Goal: Task Accomplishment & Management: Manage account settings

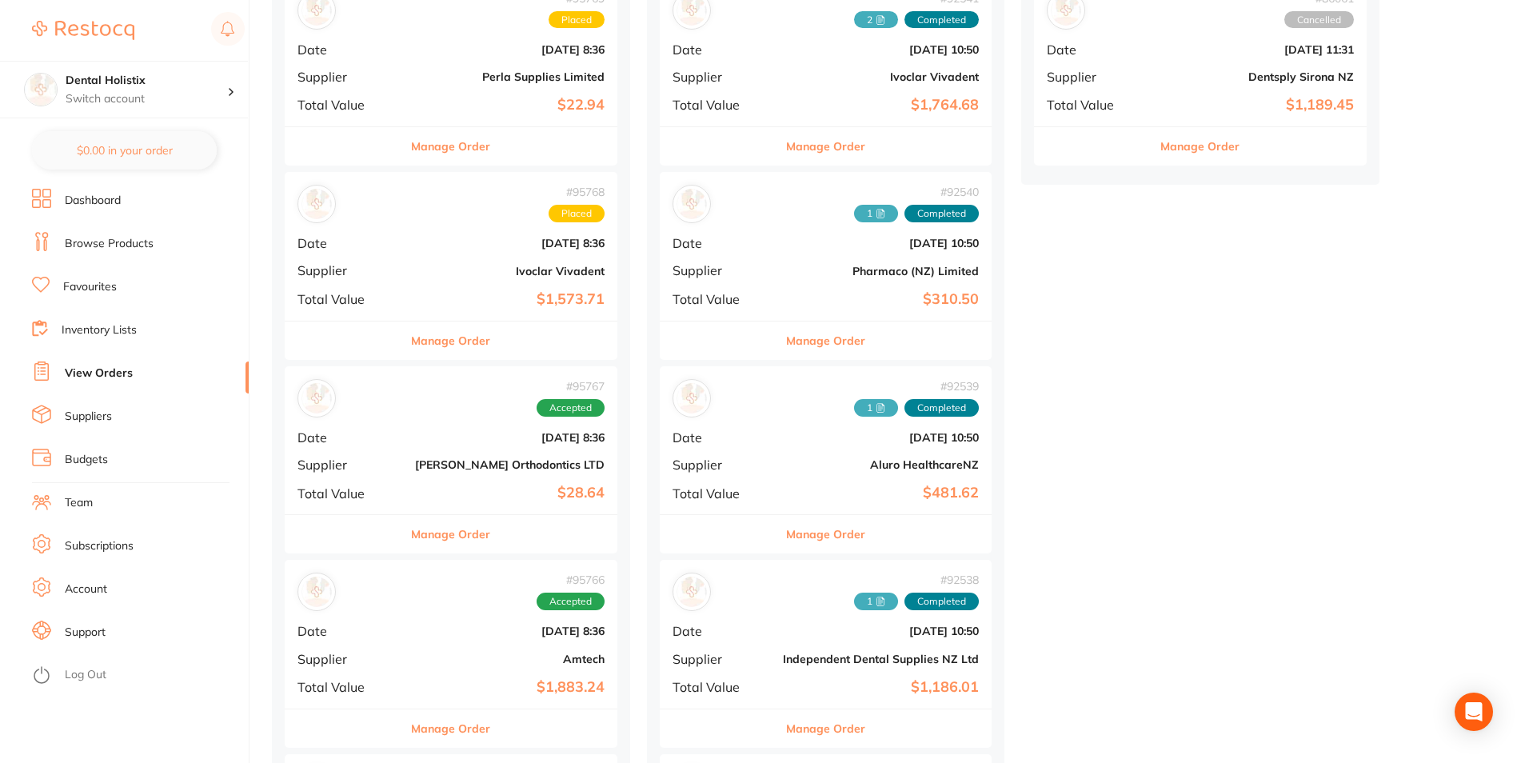
scroll to position [640, 0]
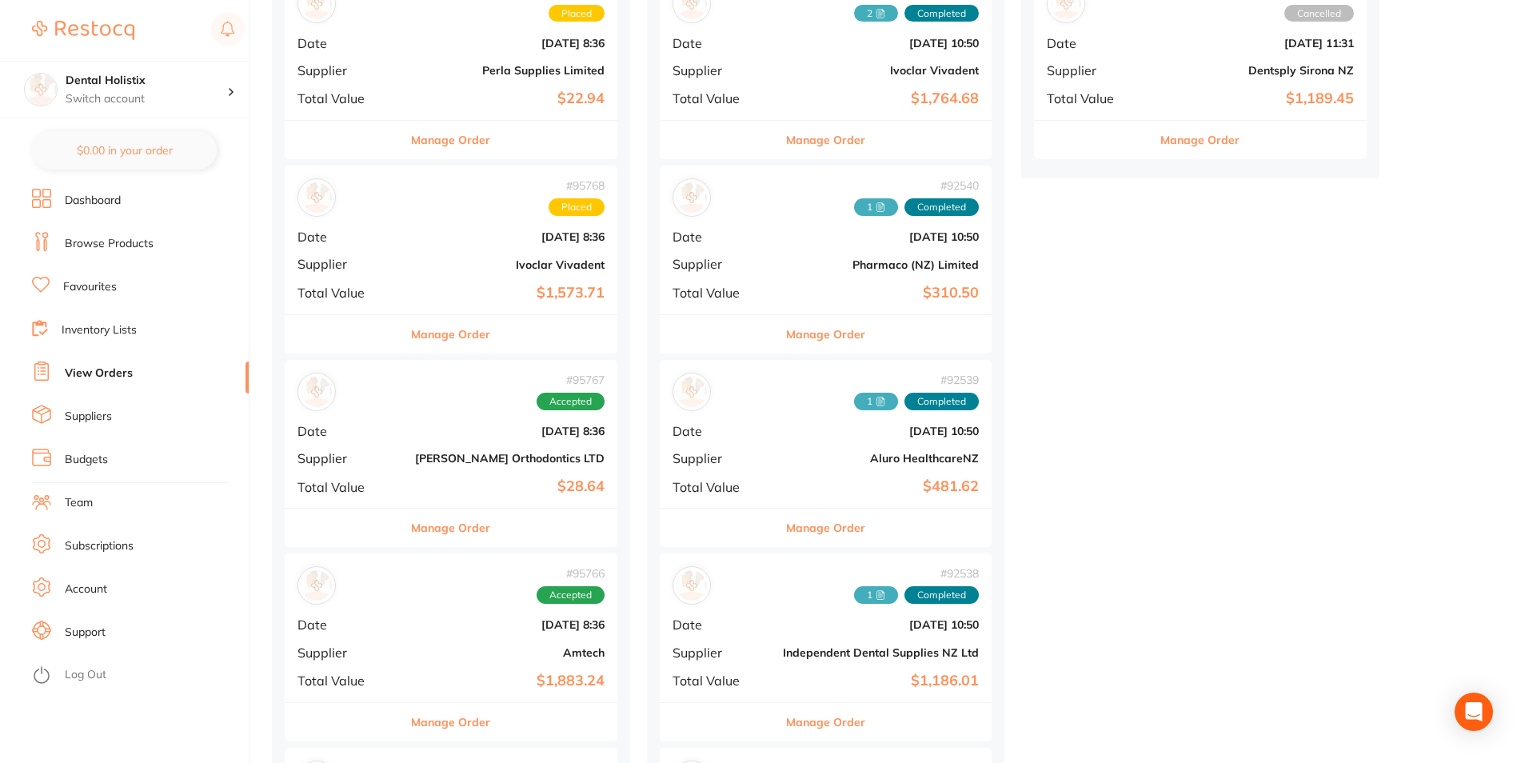
click at [801, 530] on button "Manage Order" at bounding box center [825, 528] width 79 height 38
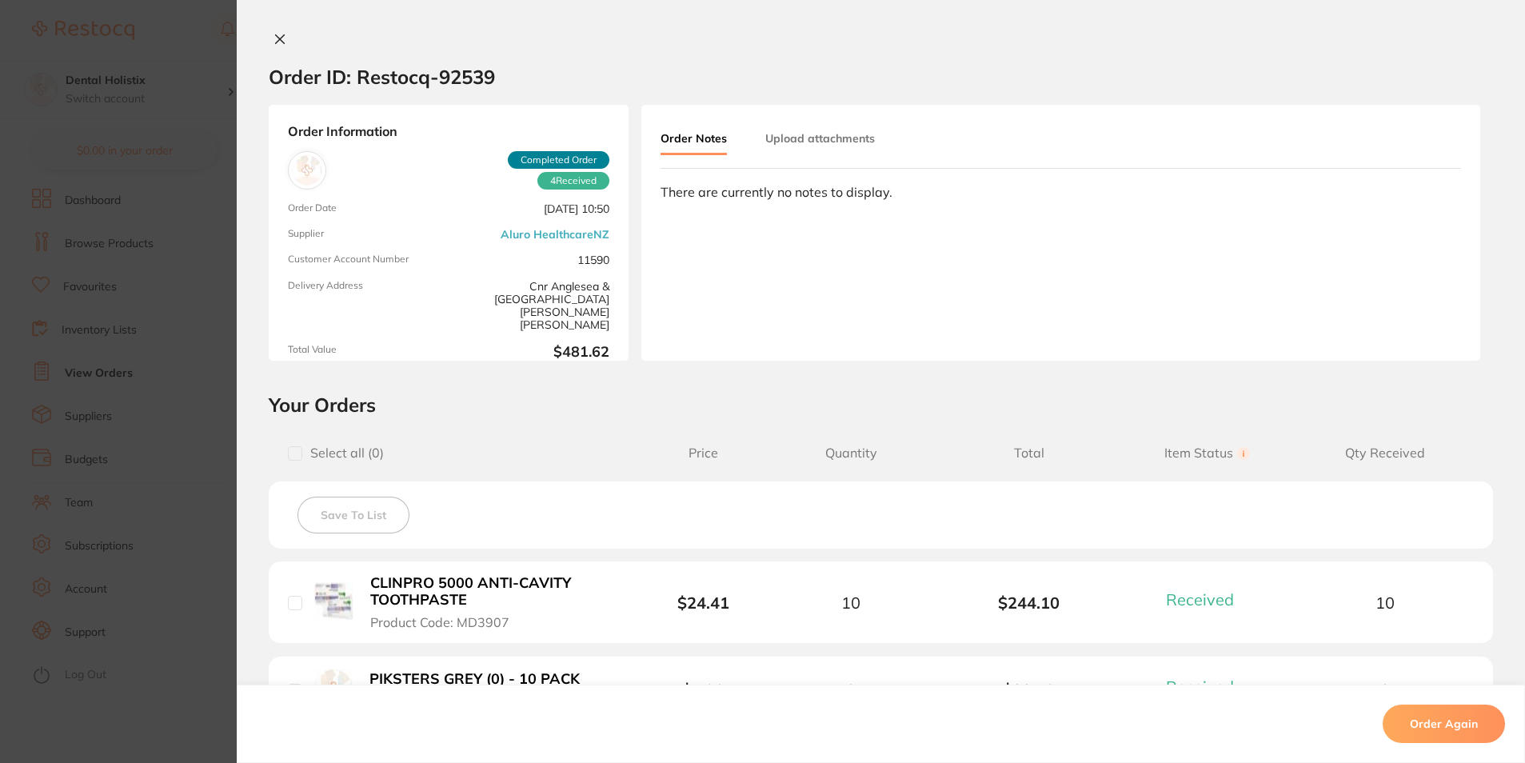
drag, startPoint x: 277, startPoint y: 34, endPoint x: 384, endPoint y: 169, distance: 171.9
click at [277, 34] on icon at bounding box center [280, 39] width 13 height 13
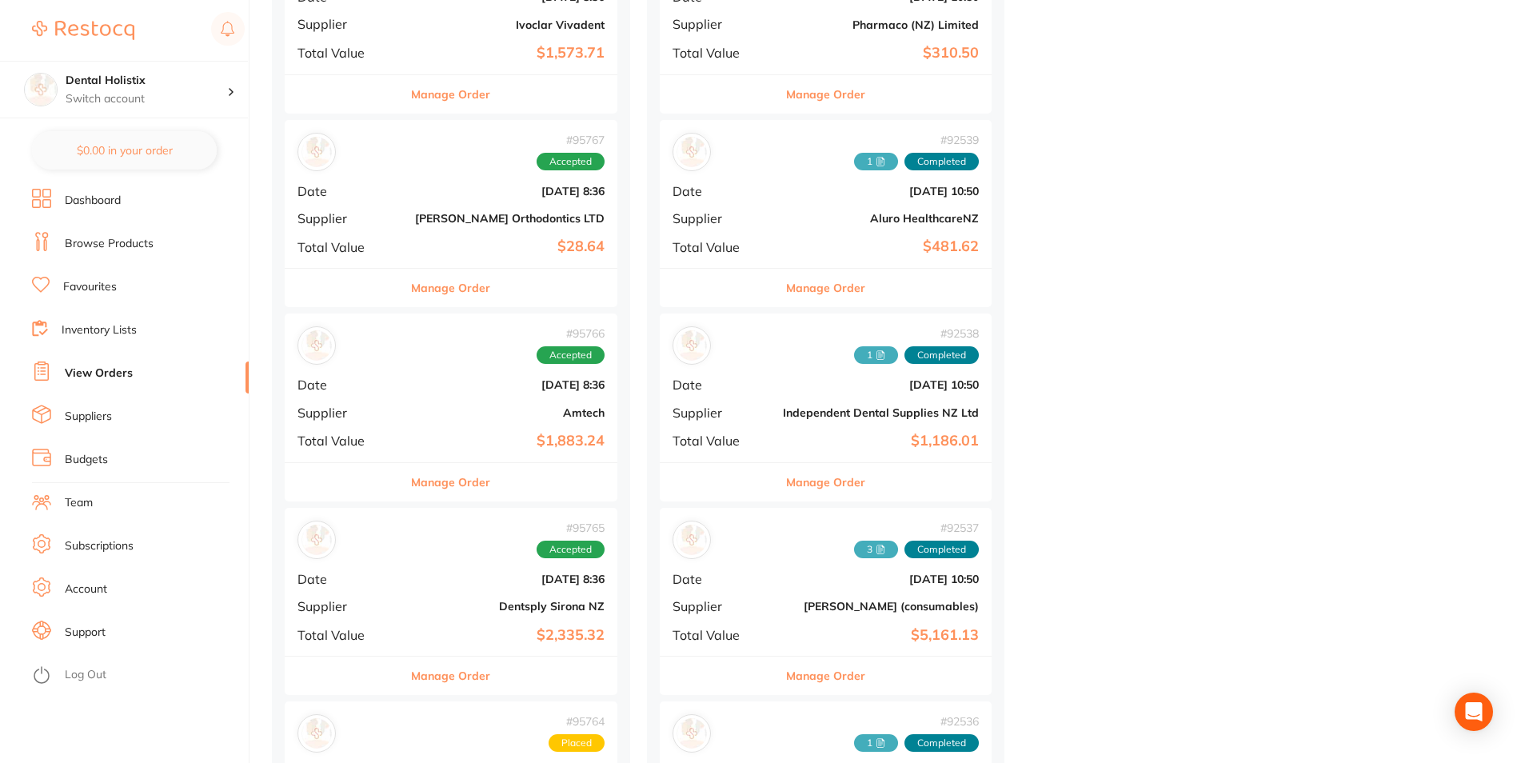
scroll to position [1200, 0]
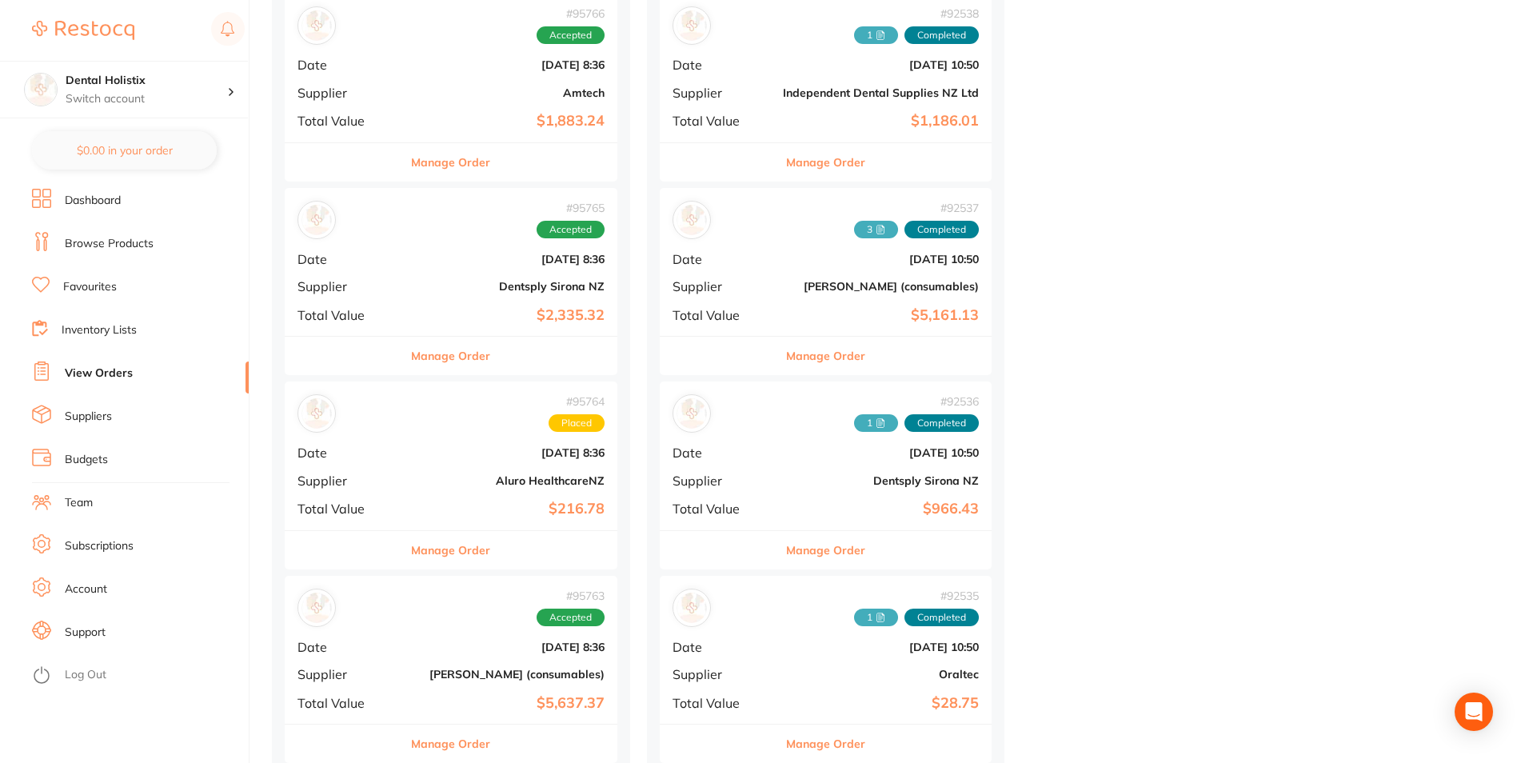
click at [451, 544] on button "Manage Order" at bounding box center [450, 550] width 79 height 38
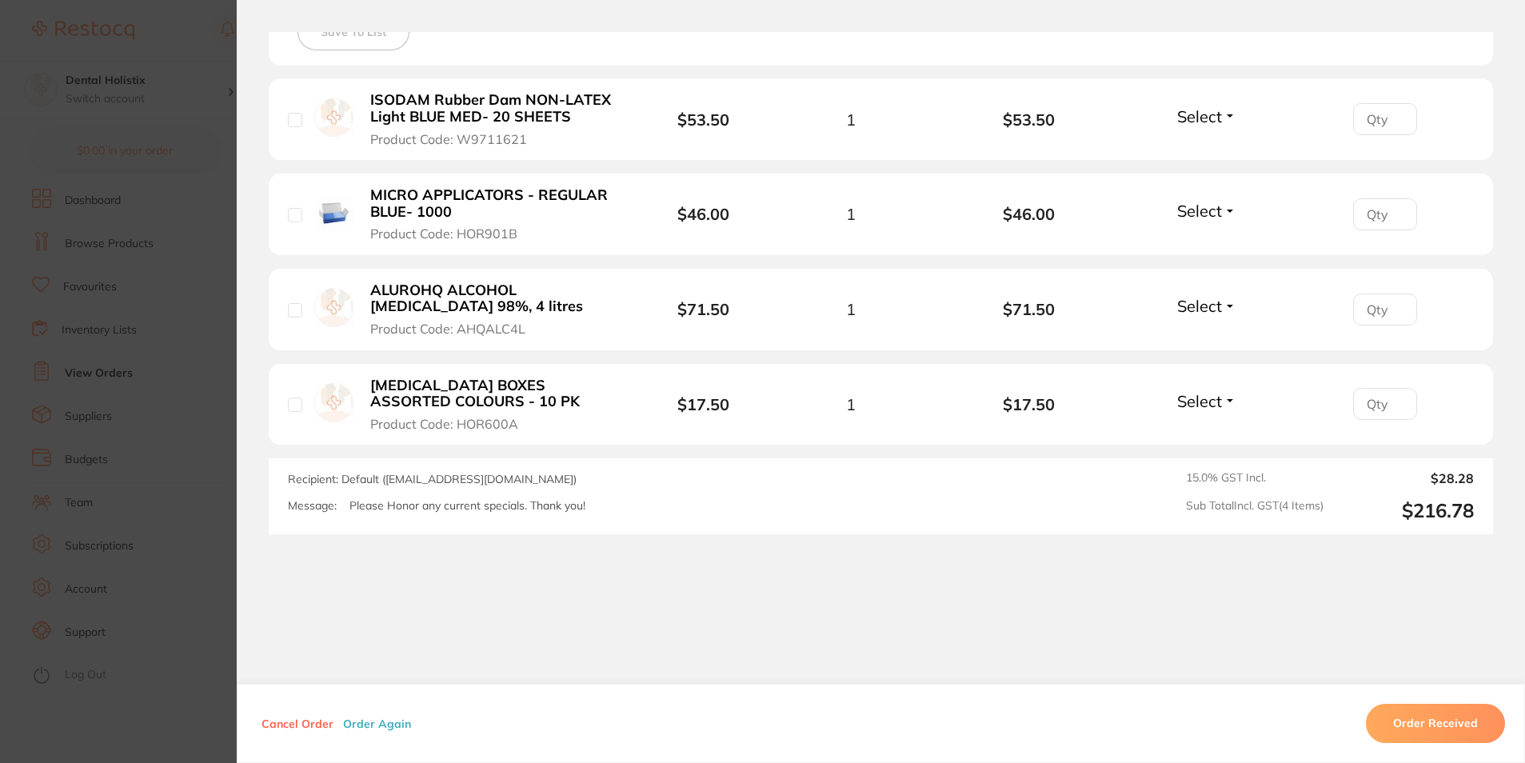
scroll to position [494, 0]
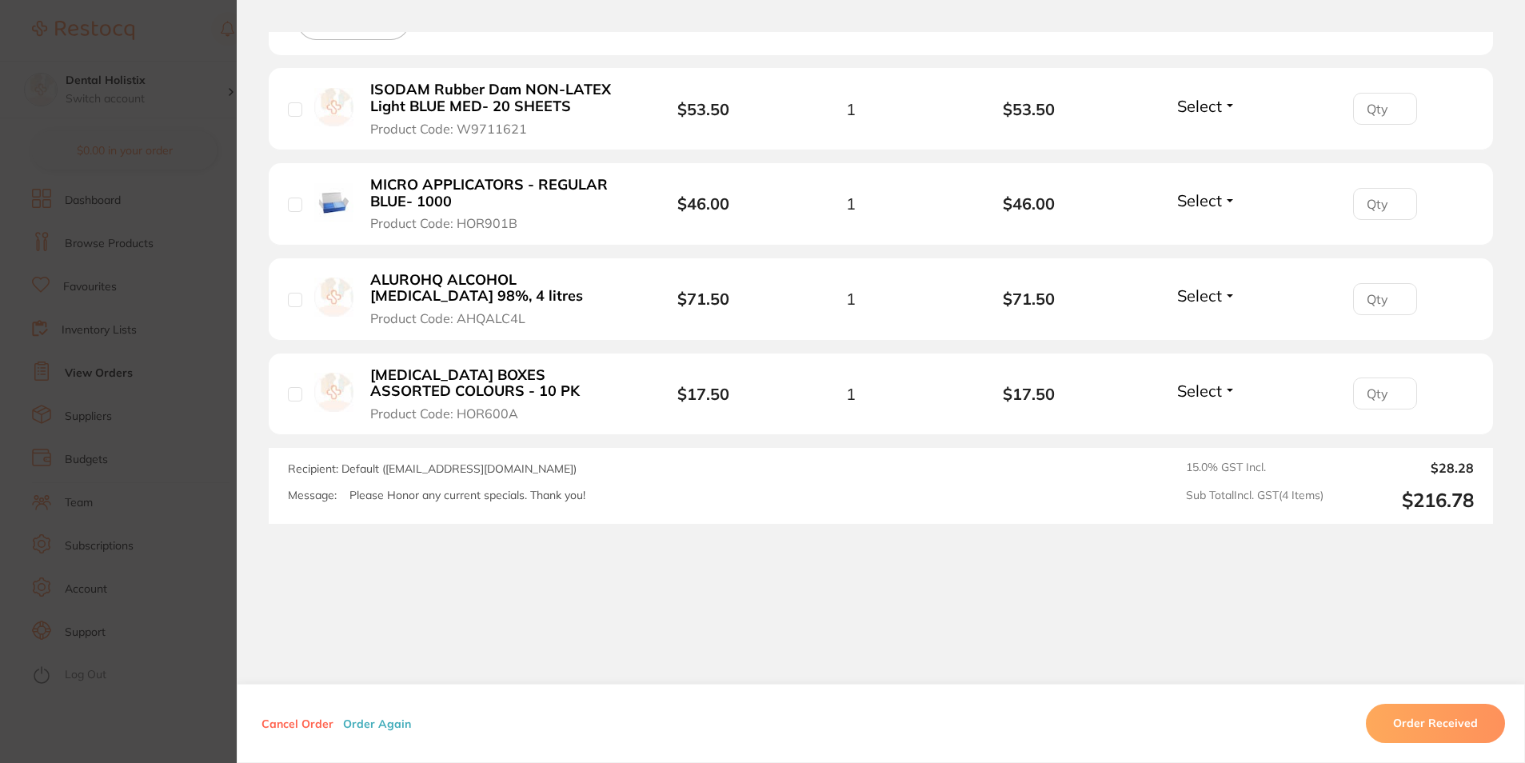
click at [292, 722] on button "Cancel Order" at bounding box center [298, 724] width 82 height 14
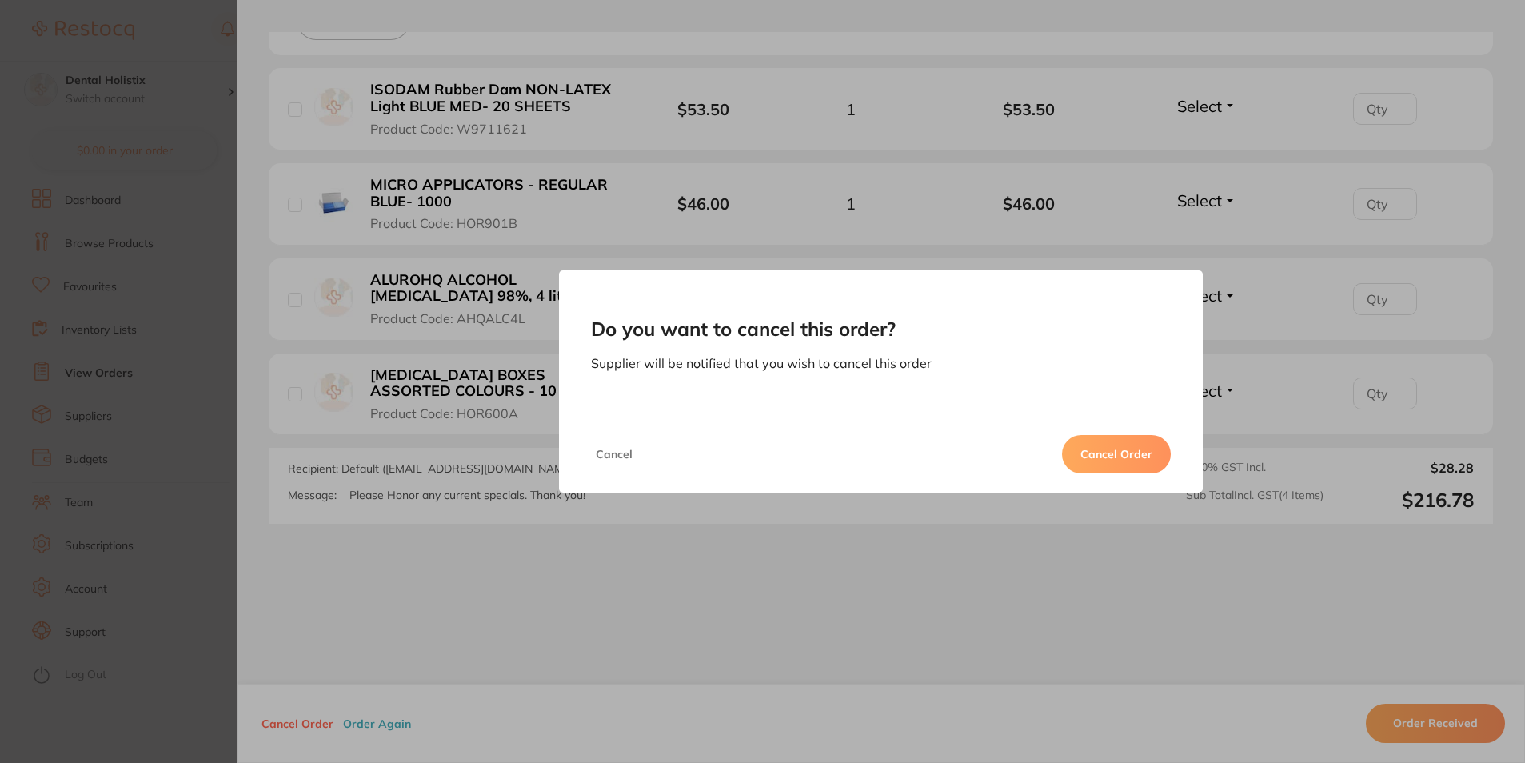
drag, startPoint x: 624, startPoint y: 668, endPoint x: 622, endPoint y: 626, distance: 41.6
click at [623, 668] on div "Do you want to cancel this order? Supplier will be notified that you wish to ca…" at bounding box center [881, 381] width 1289 height 763
click at [614, 456] on button "Cancel" at bounding box center [614, 454] width 46 height 38
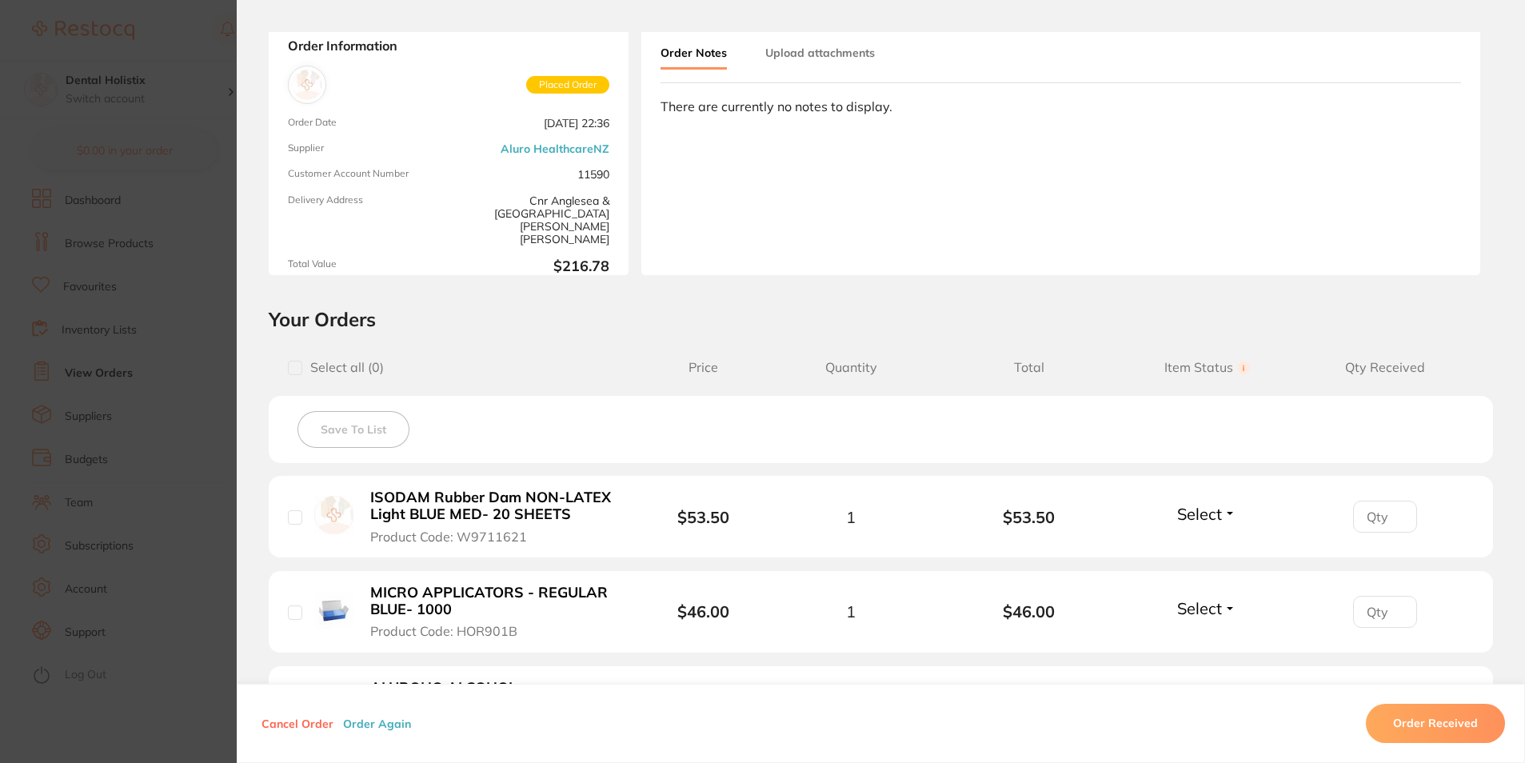
scroll to position [0, 0]
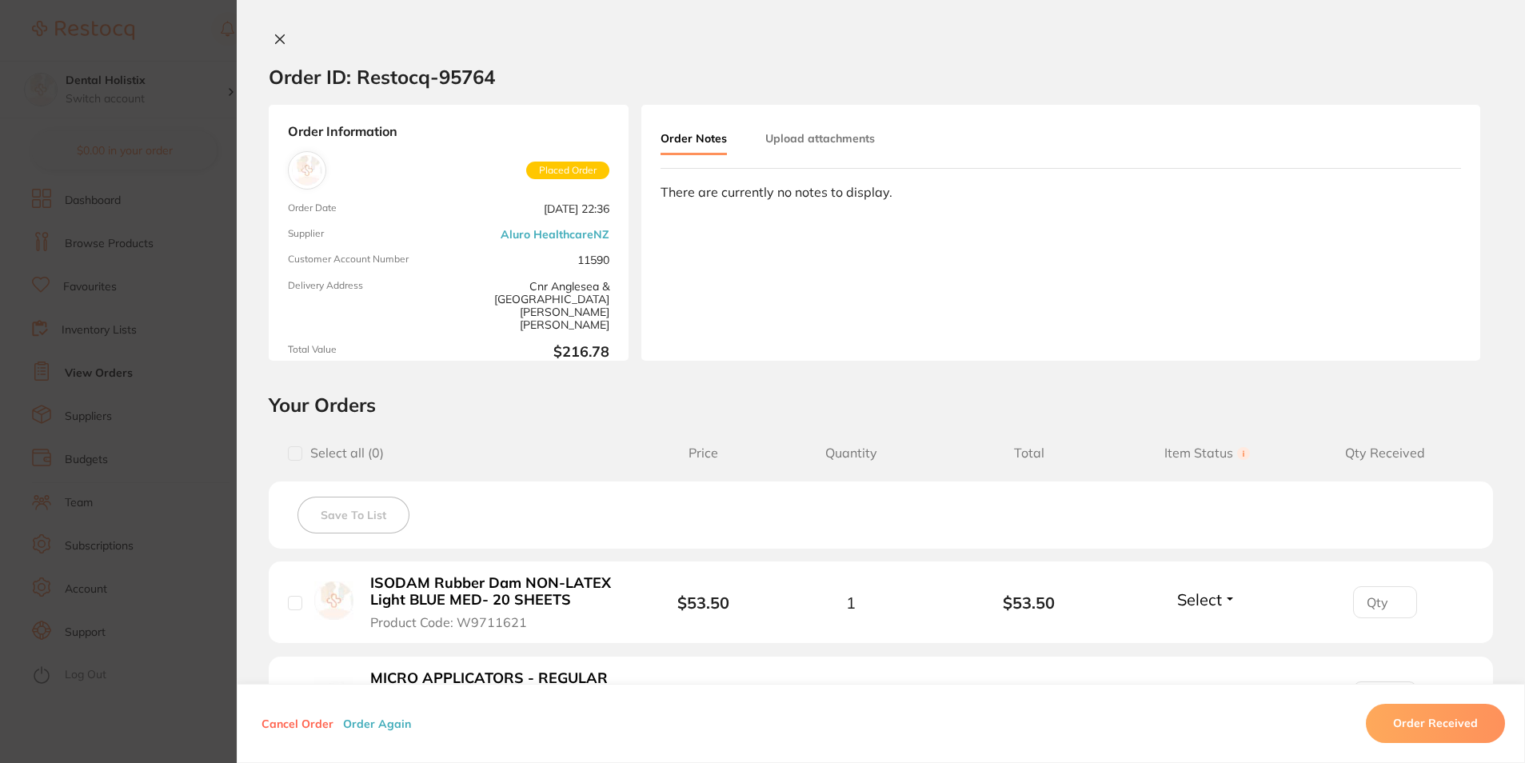
click at [275, 36] on icon at bounding box center [280, 39] width 13 height 13
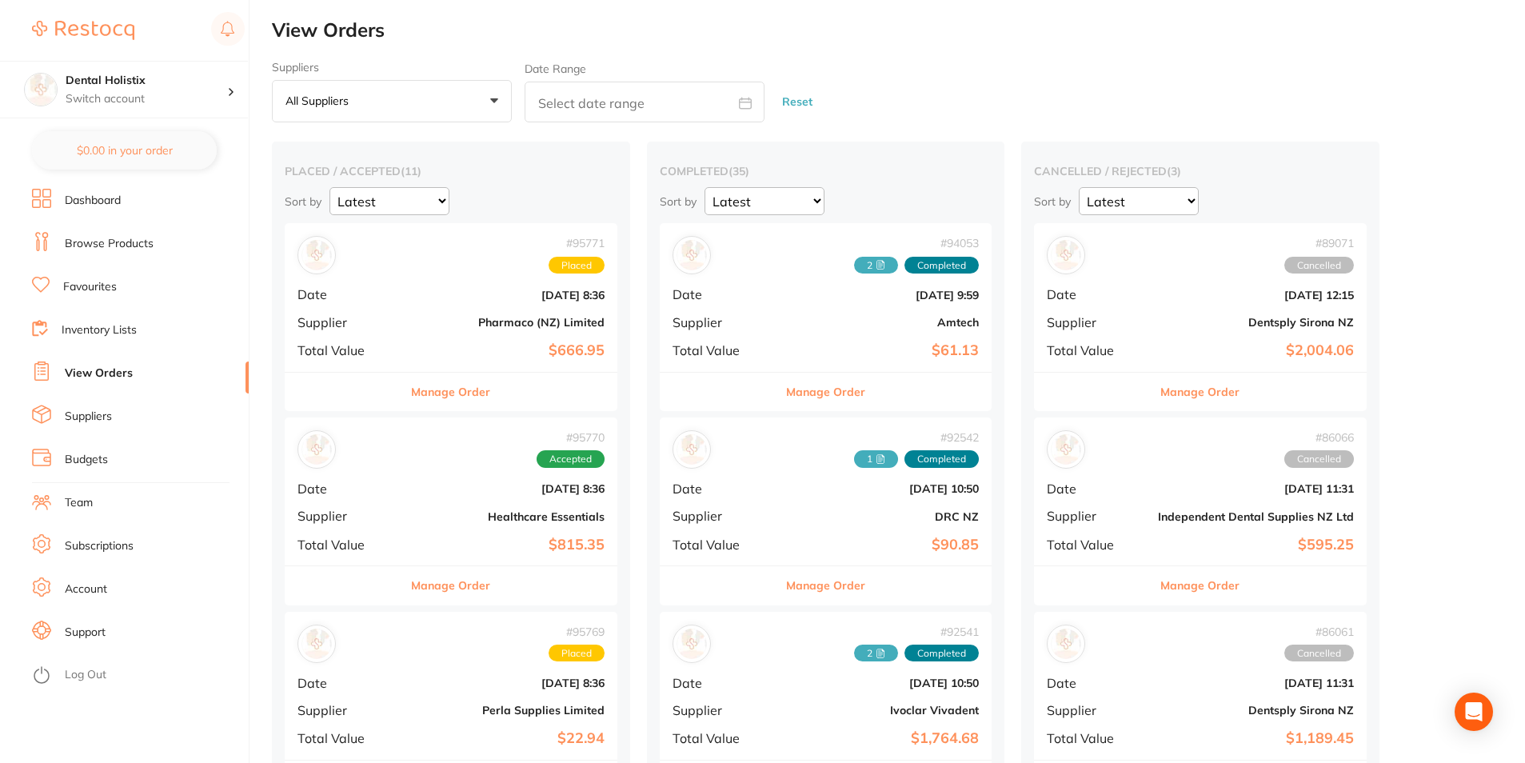
click at [103, 418] on link "Suppliers" at bounding box center [88, 417] width 47 height 16
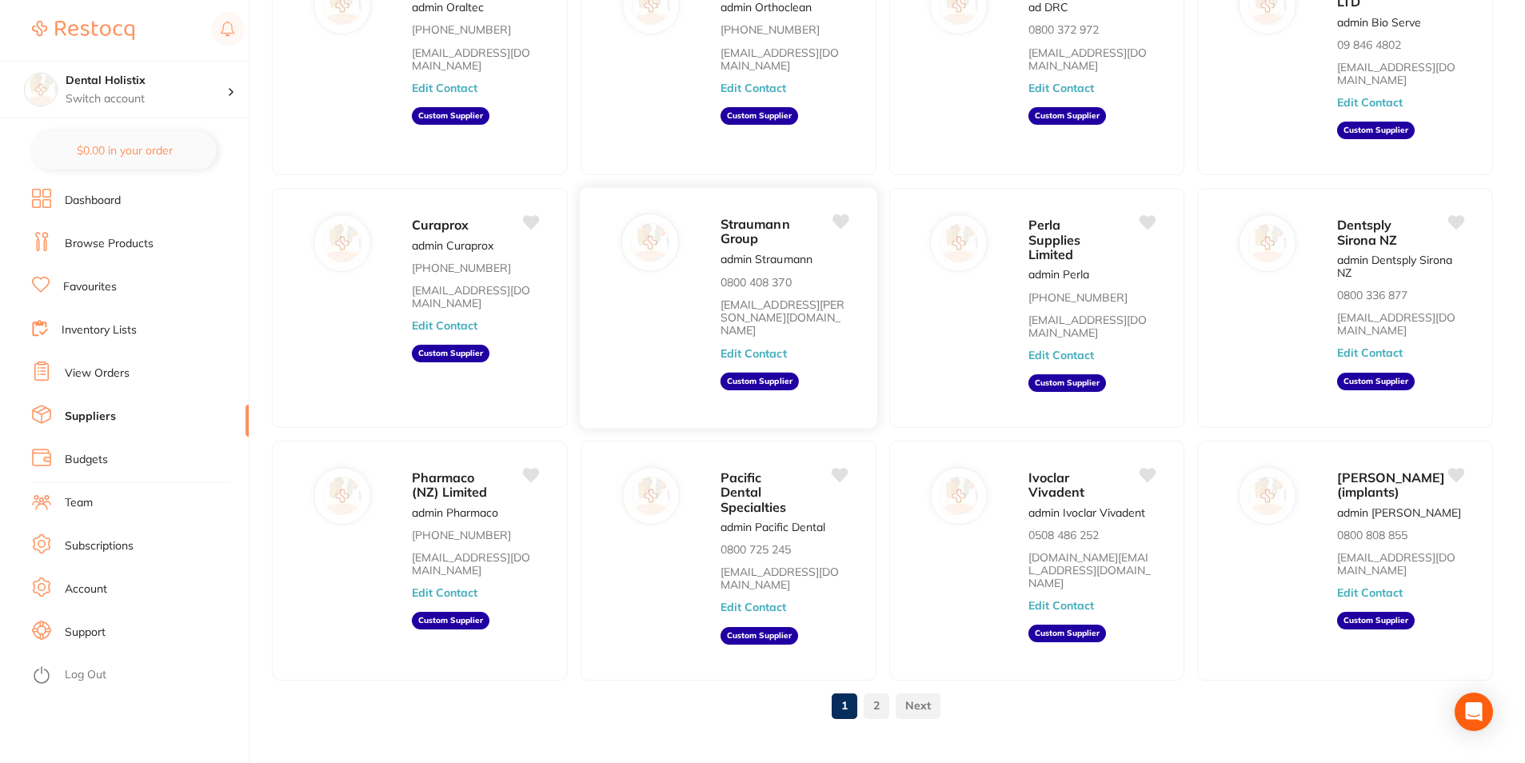
scroll to position [195, 0]
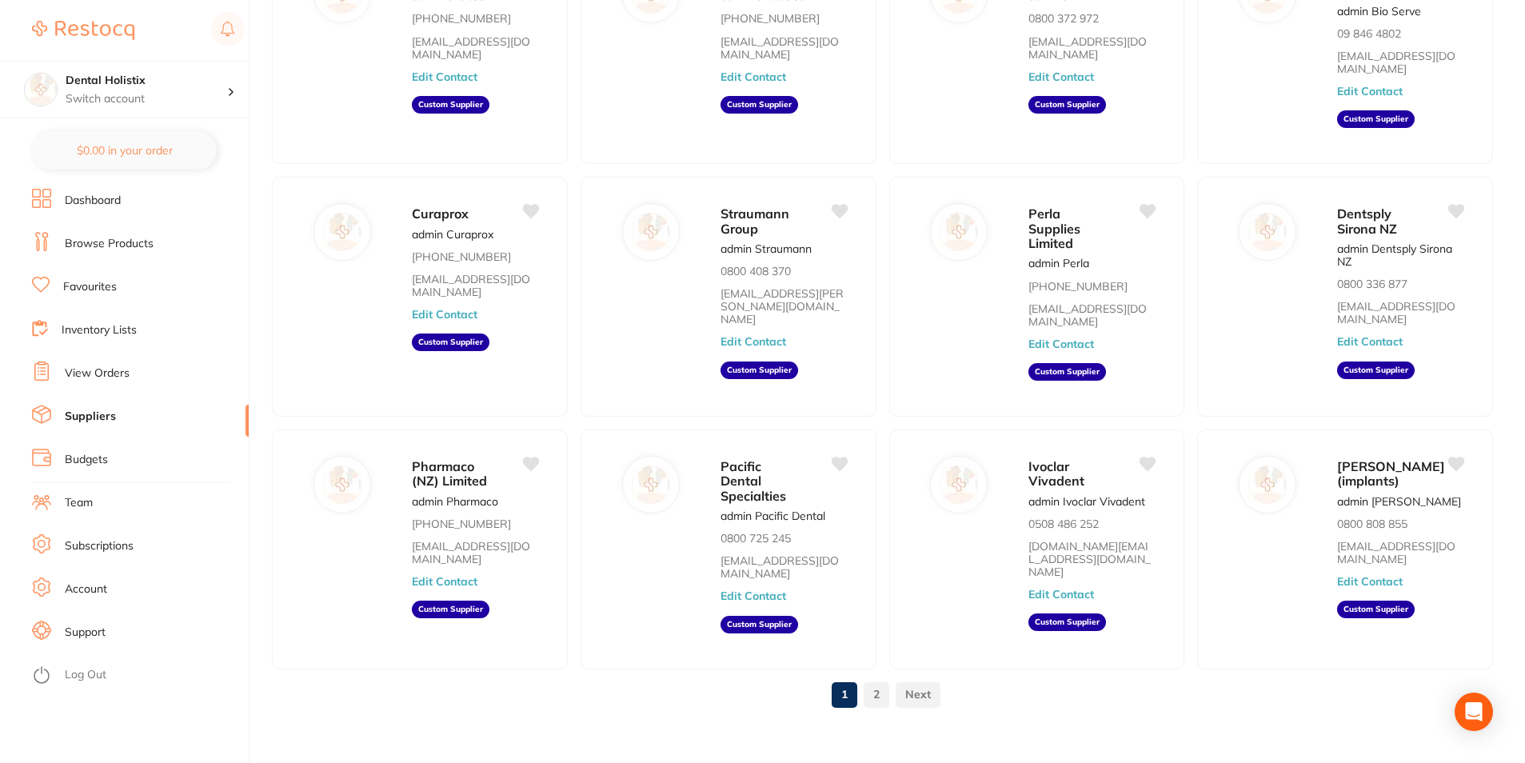
click at [876, 678] on link "2" at bounding box center [877, 694] width 26 height 32
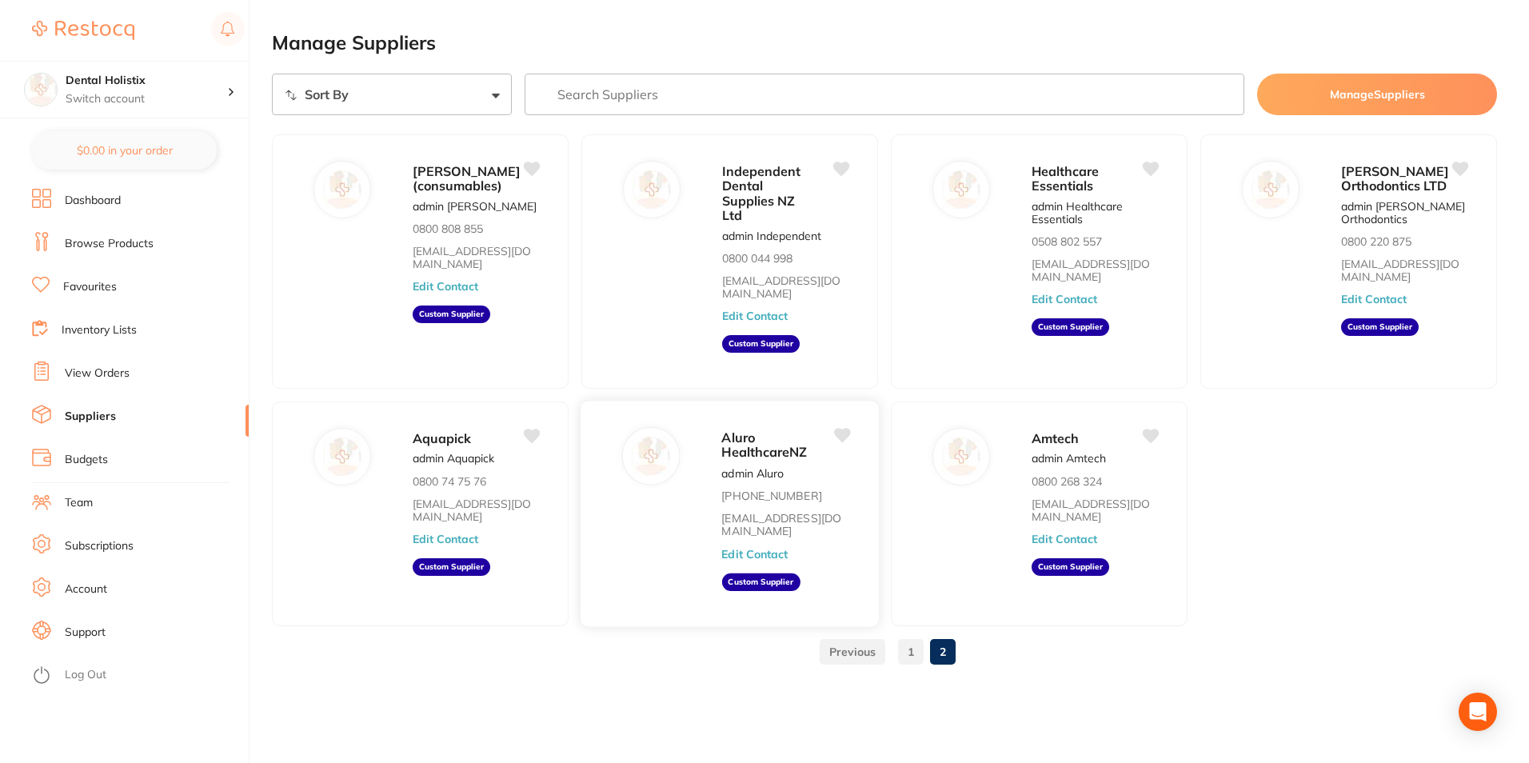
click at [763, 471] on p "admin Aluro" at bounding box center [753, 472] width 62 height 13
click at [762, 466] on p "admin Aluro" at bounding box center [753, 472] width 62 height 13
click at [743, 435] on span "Aluro HealthcareNZ" at bounding box center [765, 445] width 86 height 31
